Goal: Task Accomplishment & Management: Use online tool/utility

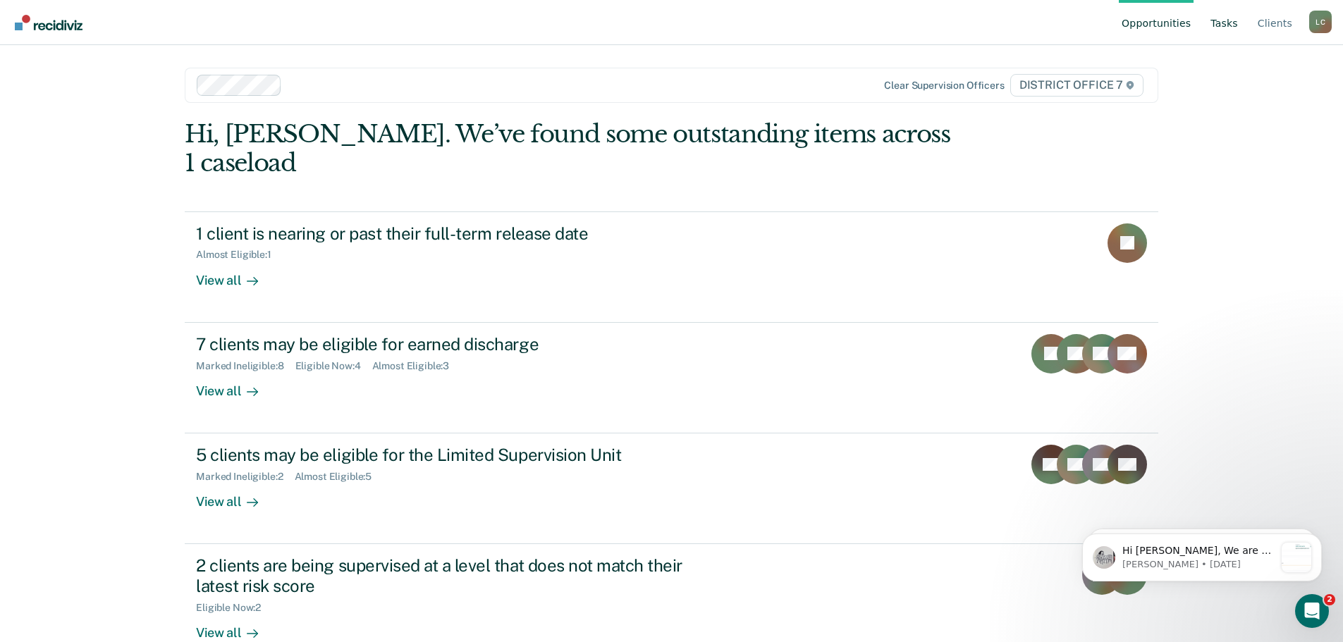
click at [1236, 32] on link "Tasks" at bounding box center [1224, 22] width 33 height 45
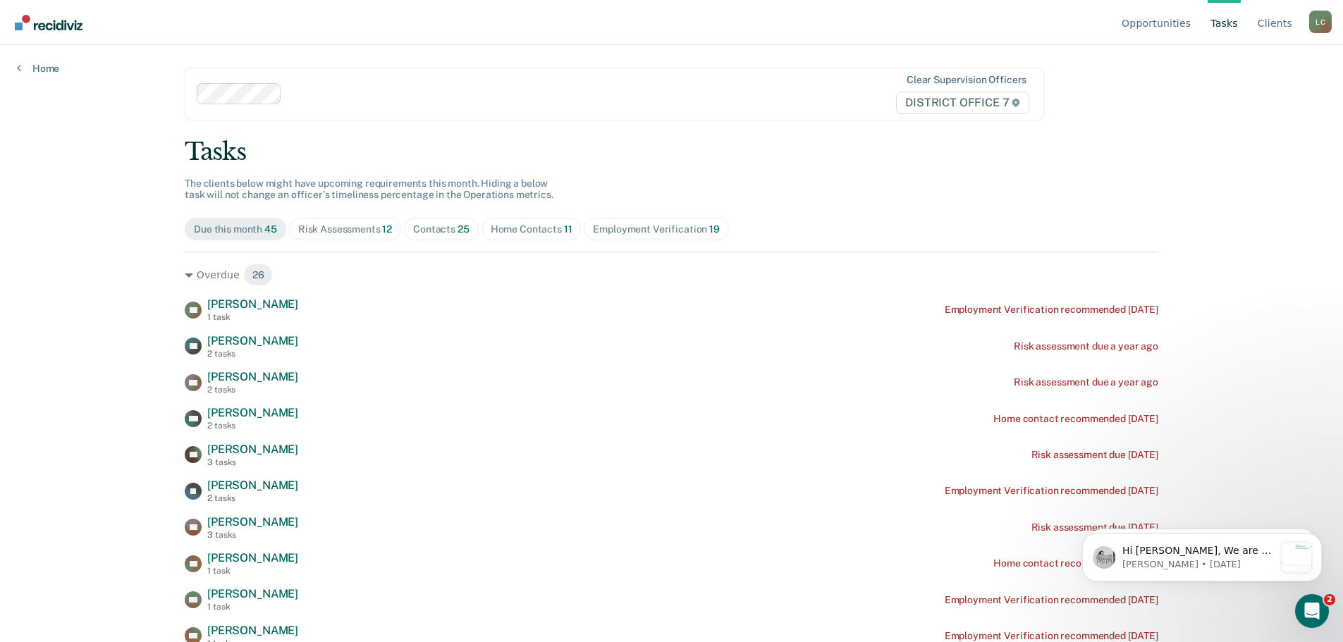
click at [527, 226] on div "Home Contacts 11" at bounding box center [532, 229] width 82 height 12
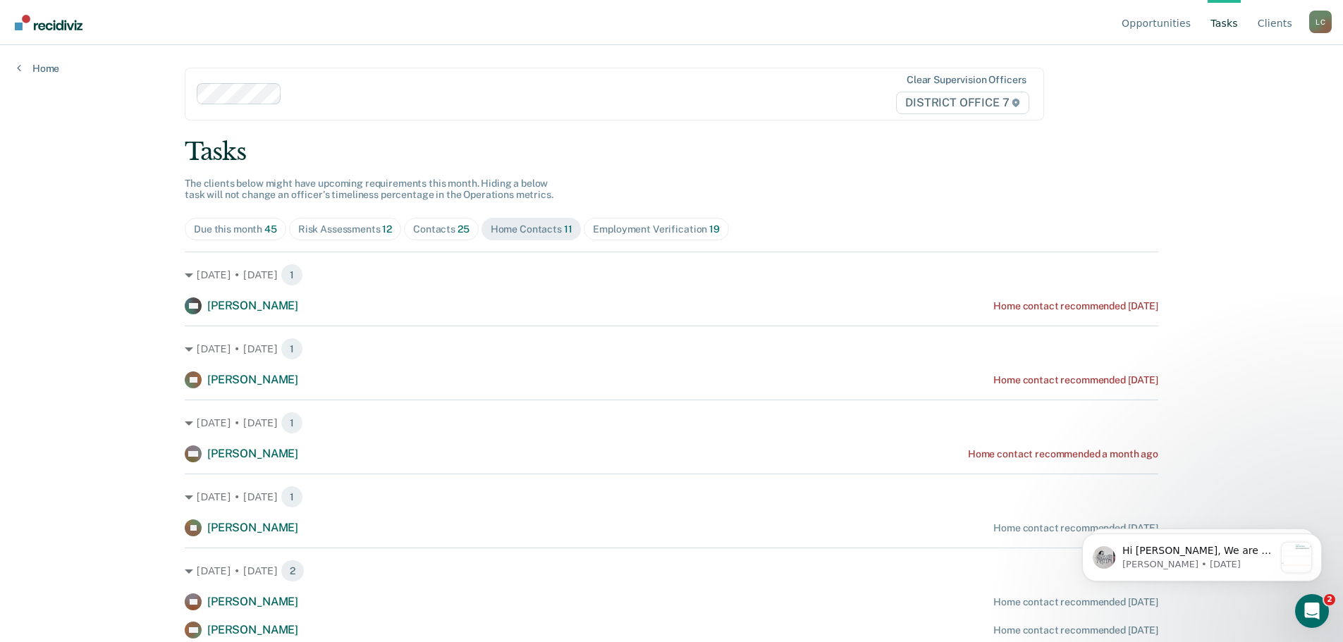
click at [436, 228] on div "Contacts 25" at bounding box center [441, 229] width 56 height 12
click at [513, 229] on div "Home Contacts 11" at bounding box center [532, 229] width 82 height 12
